Goal: Information Seeking & Learning: Learn about a topic

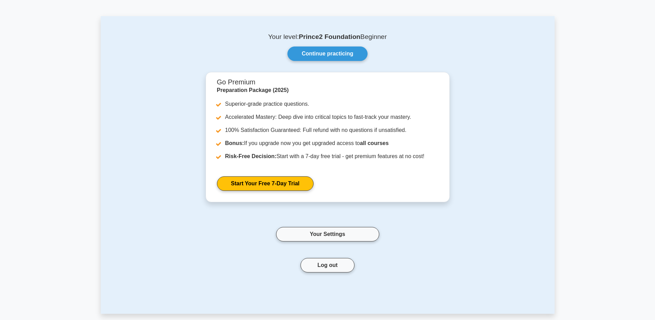
scroll to position [34, 0]
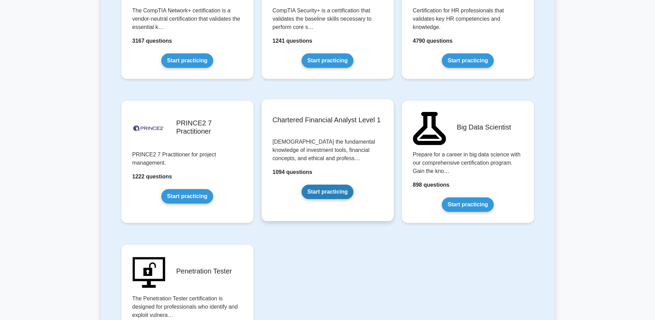
scroll to position [1381, 0]
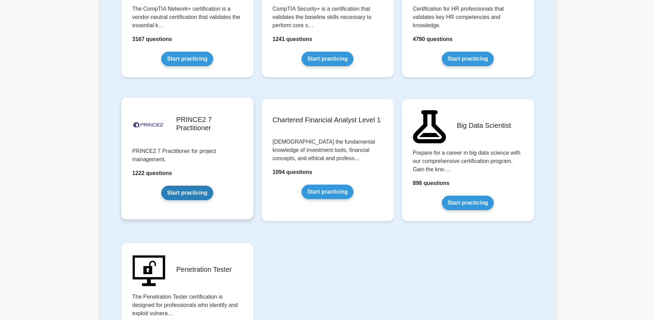
click at [193, 185] on link "Start practicing" at bounding box center [187, 192] width 52 height 14
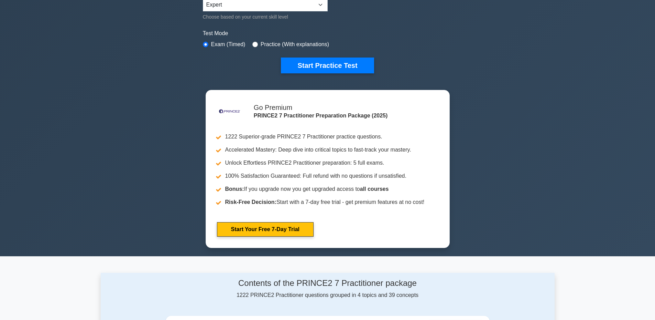
scroll to position [206, 0]
